Goal: Task Accomplishment & Management: Complete application form

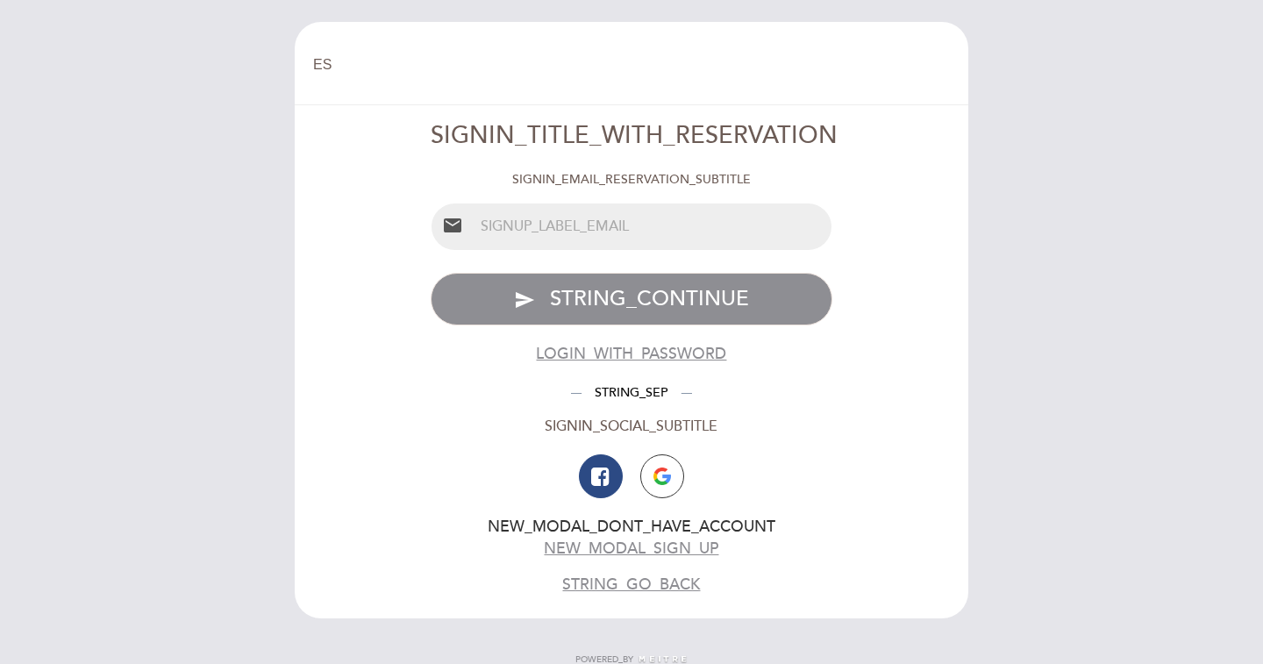
select select "es"
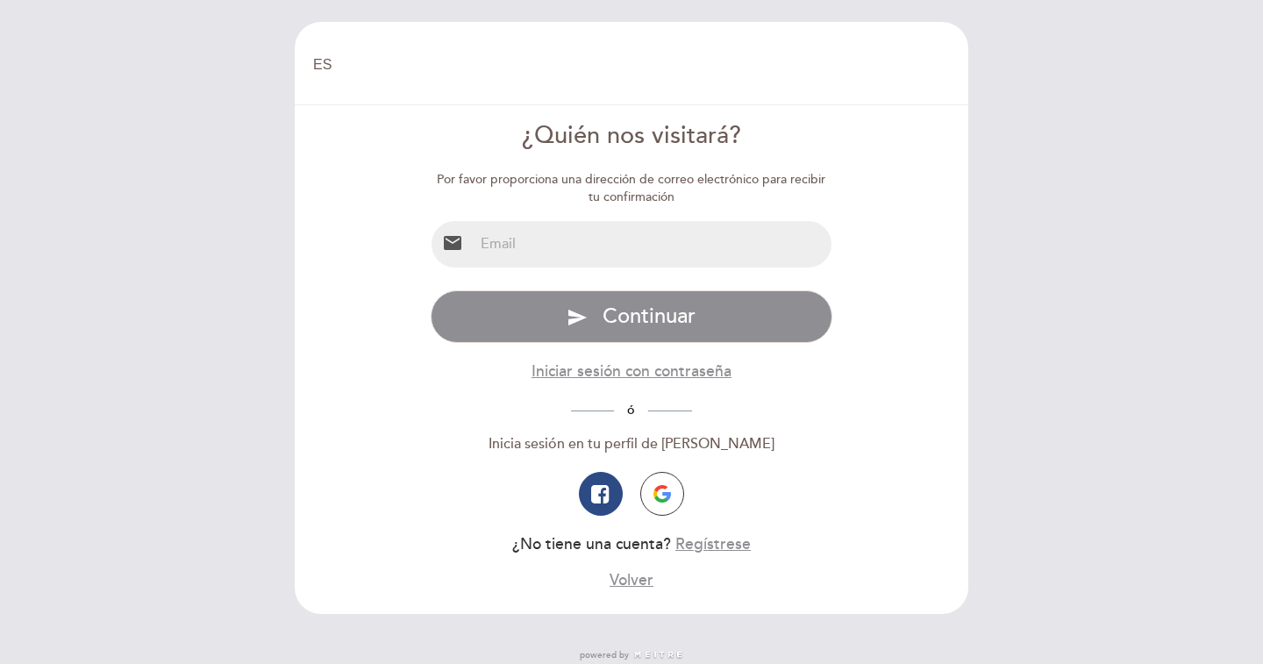
click at [564, 249] on input "email" at bounding box center [653, 244] width 359 height 46
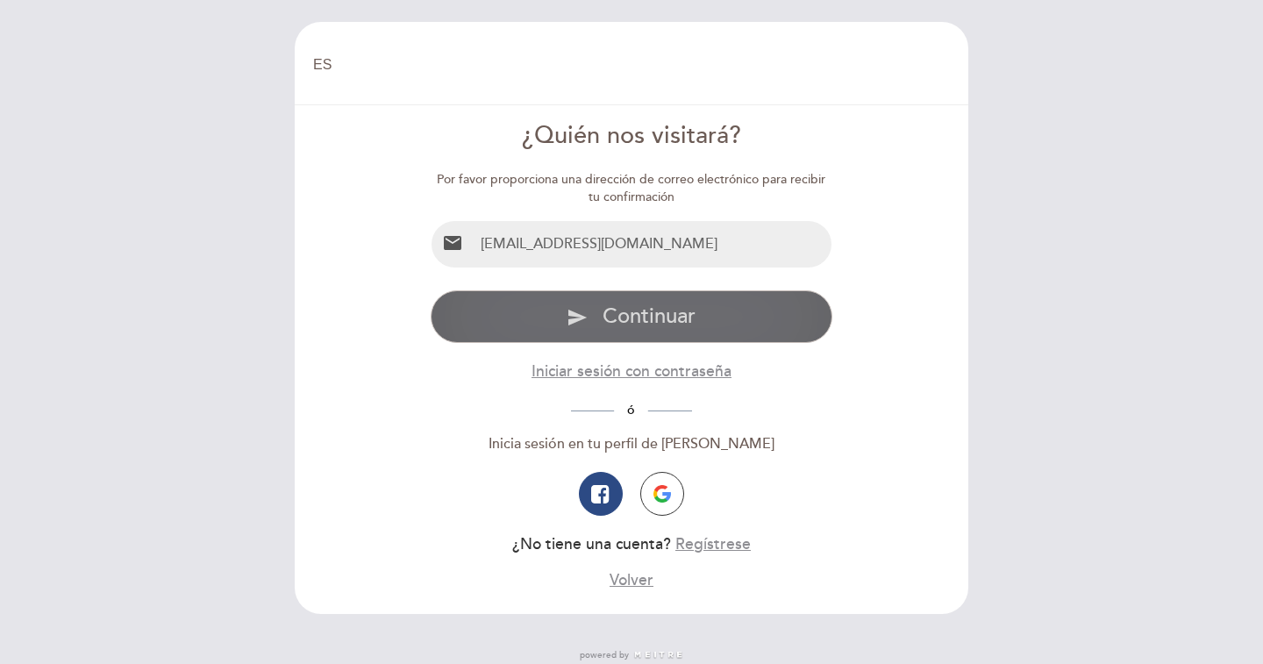
type input "[EMAIL_ADDRESS][DOMAIN_NAME]"
click at [580, 304] on button "send Continuar" at bounding box center [632, 316] width 403 height 53
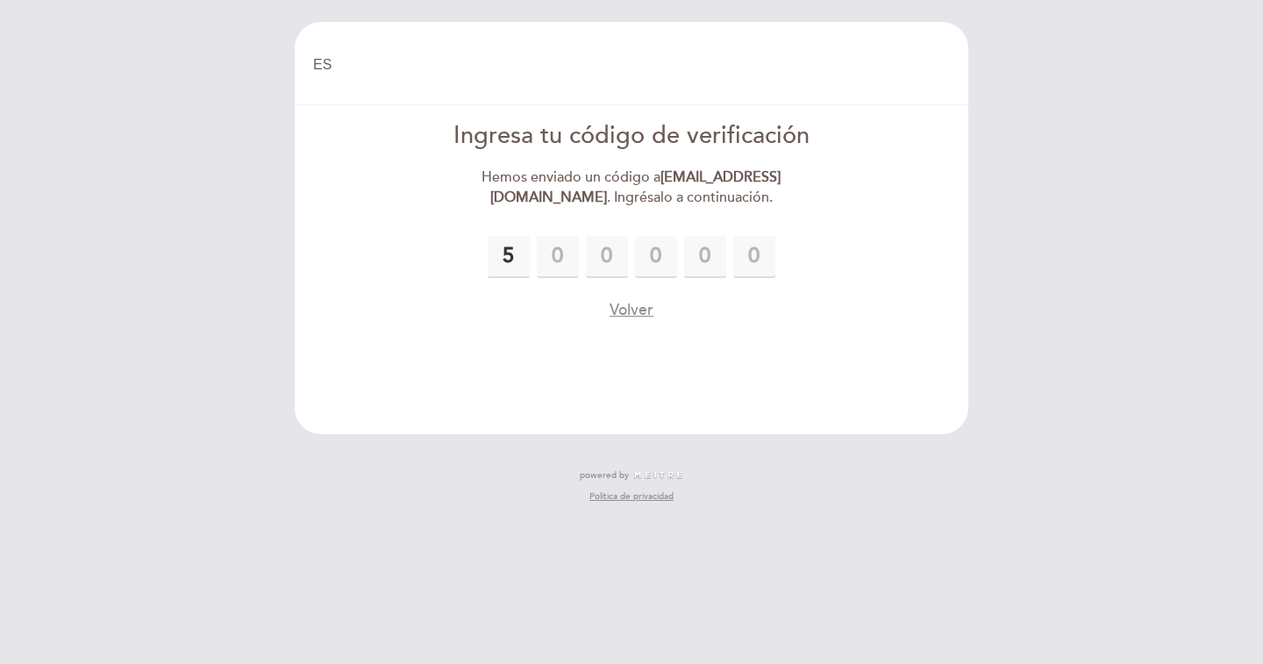
type input "5"
type input "4"
type input "0"
type input "5"
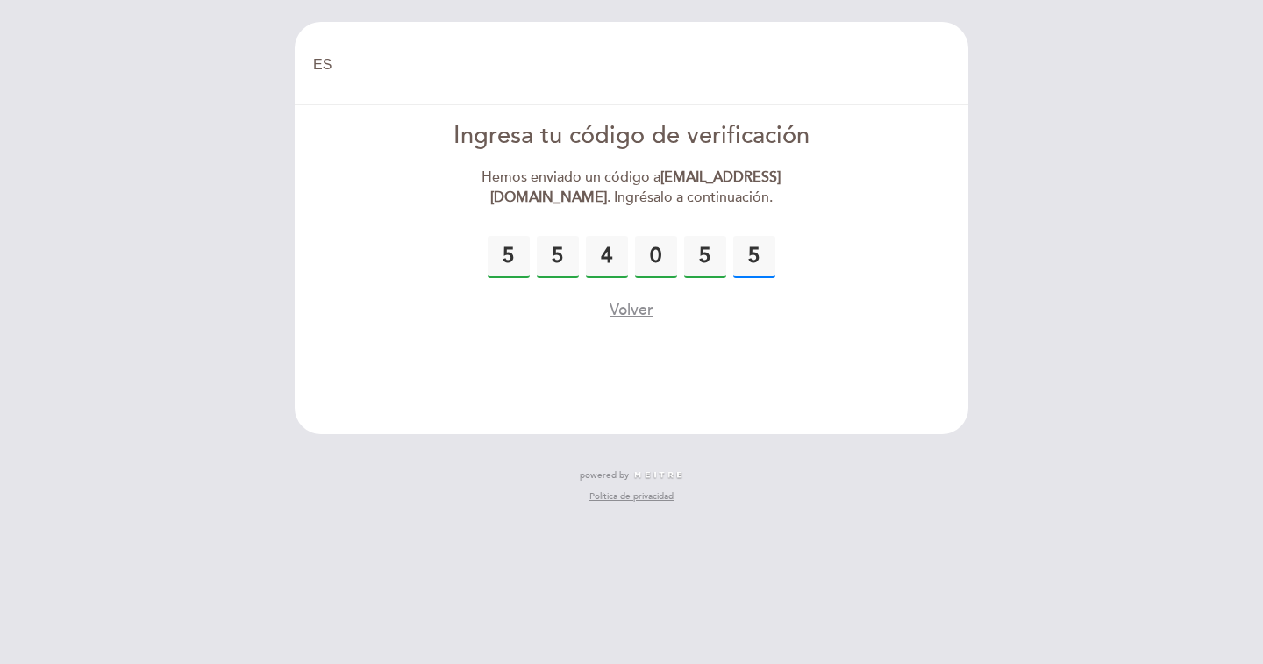
type input "5"
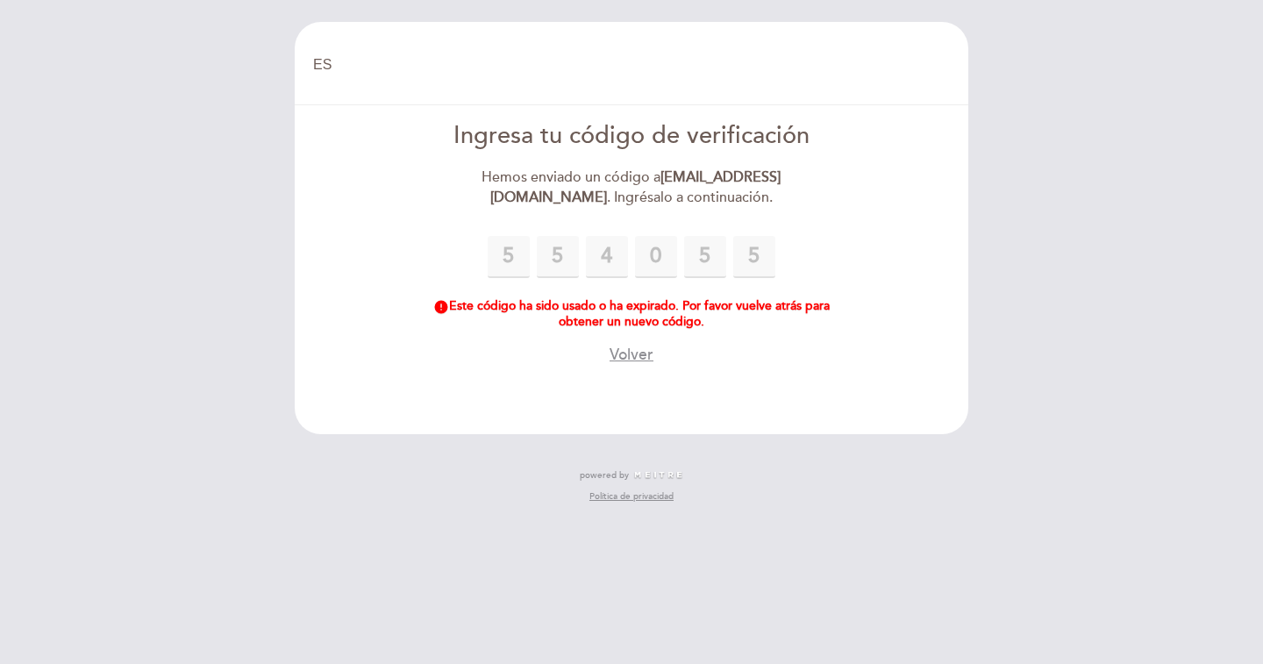
click at [748, 242] on input "5" at bounding box center [754, 257] width 42 height 42
click at [638, 358] on button "Volver" at bounding box center [632, 355] width 44 height 22
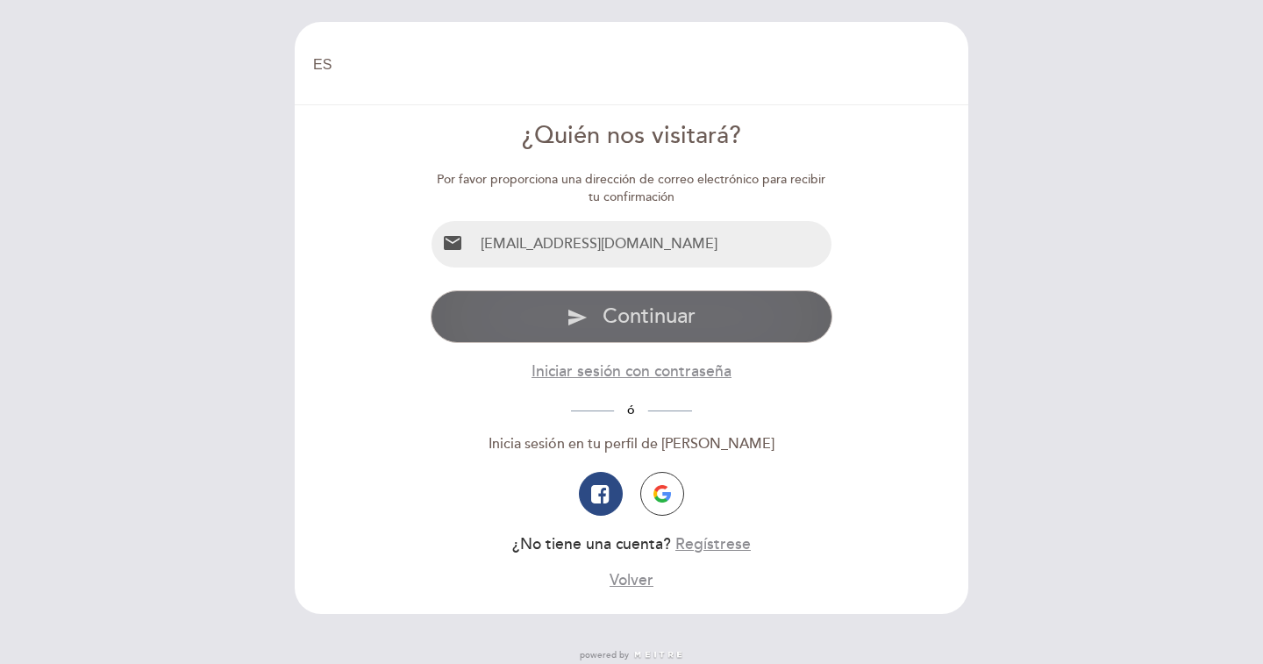
click at [631, 316] on span "Continuar" at bounding box center [648, 315] width 93 height 25
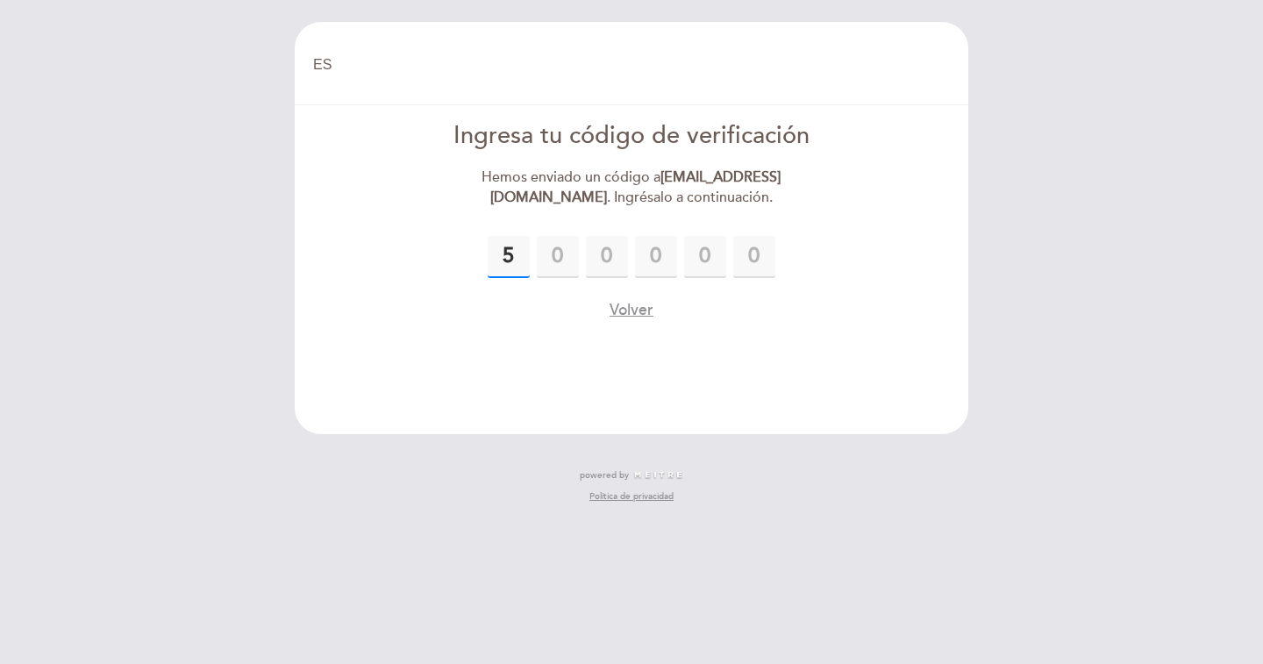
type input "5"
type input "2"
type input "5"
type input "8"
type input "1"
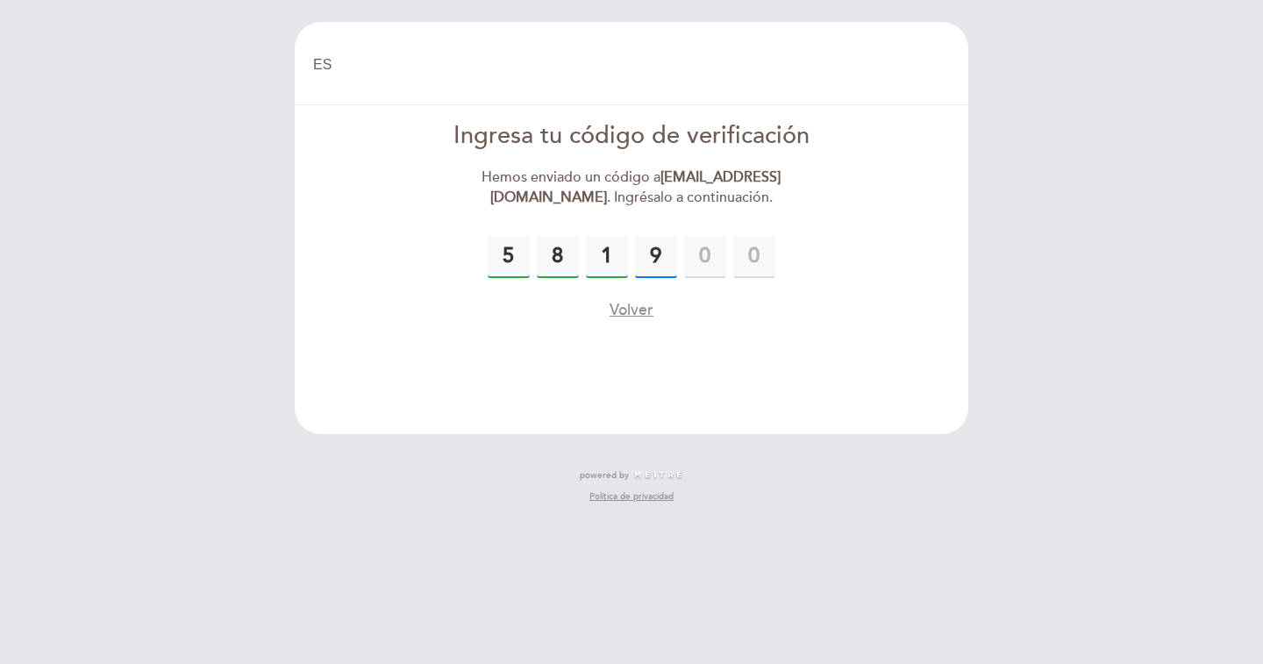
type input "9"
type input "0"
